Goal: Task Accomplishment & Management: Complete application form

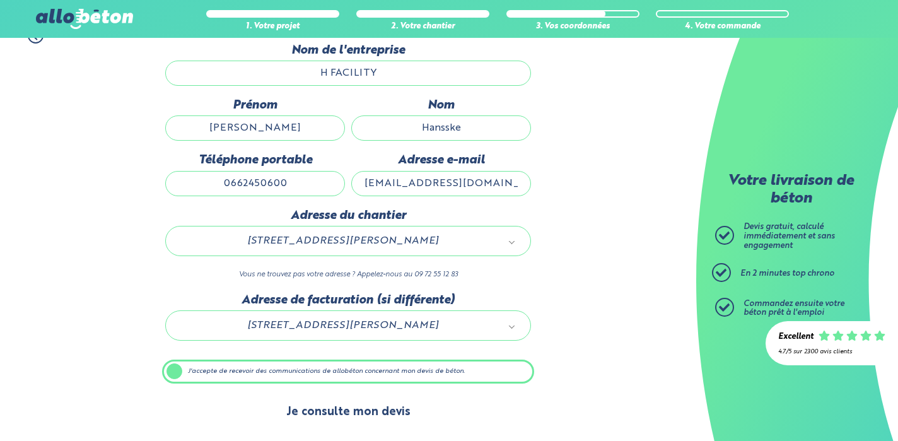
click at [354, 418] on button "Je consulte mon devis" at bounding box center [348, 412] width 149 height 32
click at [370, 414] on button "Je consulte mon devis" at bounding box center [348, 412] width 149 height 32
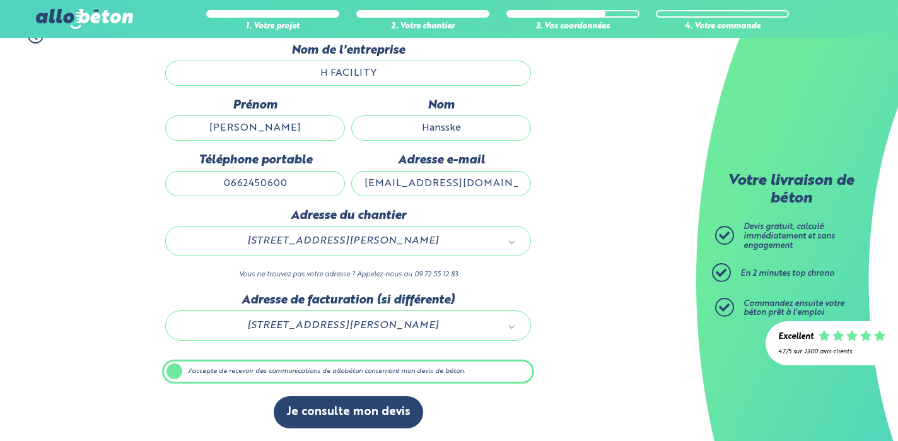
click at [33, 39] on icon at bounding box center [36, 36] width 16 height 16
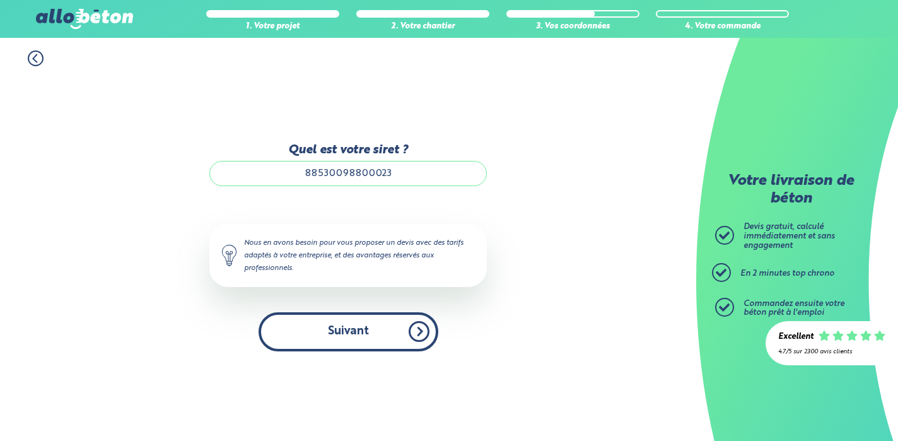
click at [361, 325] on button "Suivant" at bounding box center [349, 331] width 180 height 38
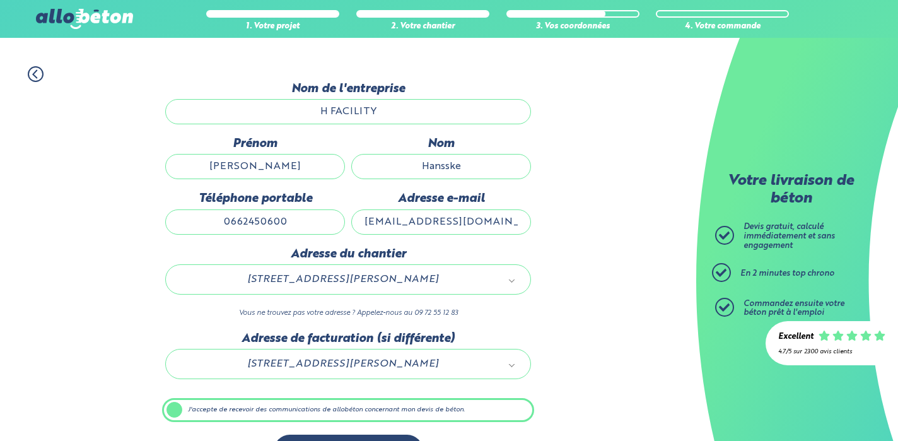
scroll to position [134, 0]
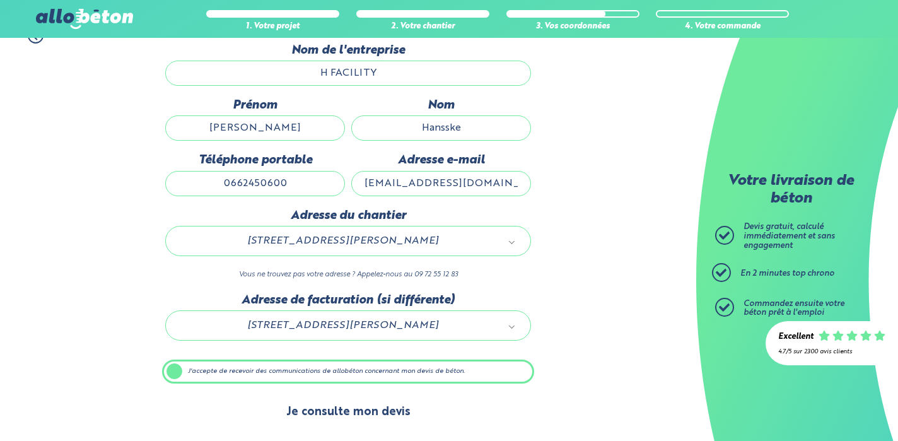
click at [365, 413] on button "Je consulte mon devis" at bounding box center [348, 412] width 149 height 32
